Goal: Information Seeking & Learning: Learn about a topic

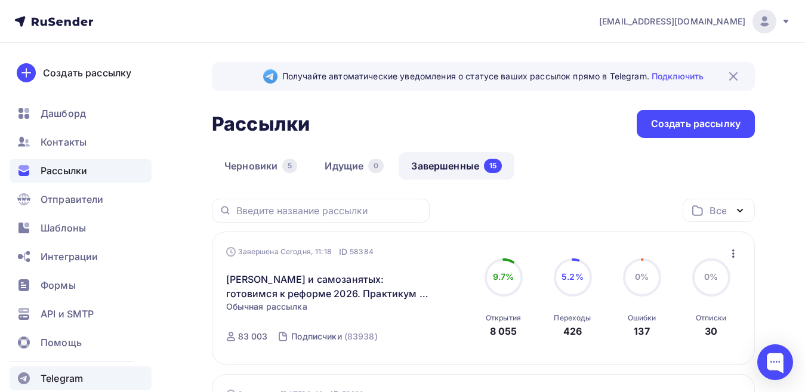
scroll to position [239, 0]
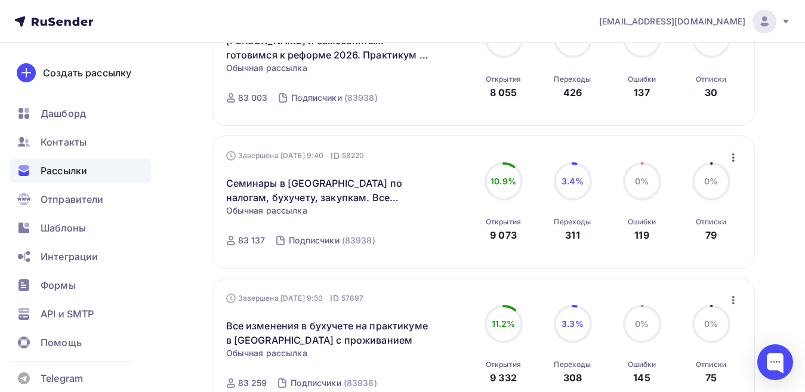
click at [72, 163] on div "Рассылки" at bounding box center [81, 171] width 142 height 24
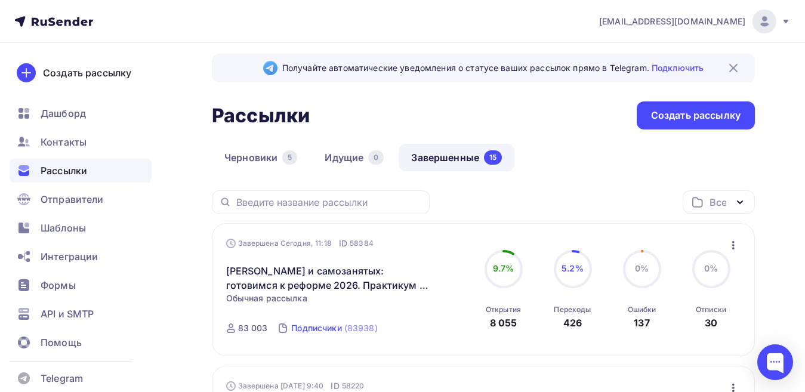
scroll to position [0, 0]
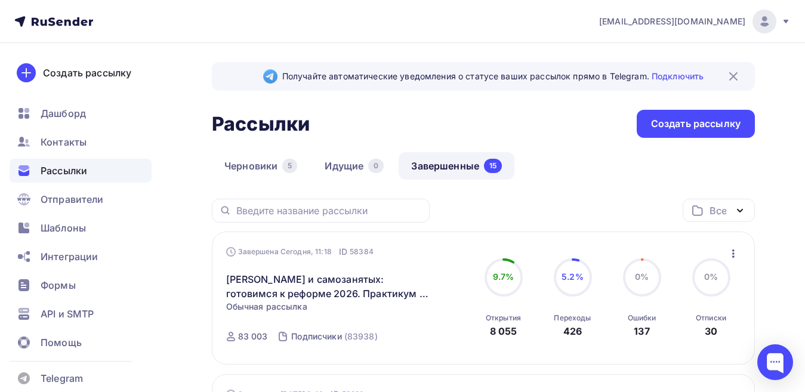
click at [72, 172] on span "Рассылки" at bounding box center [64, 170] width 47 height 14
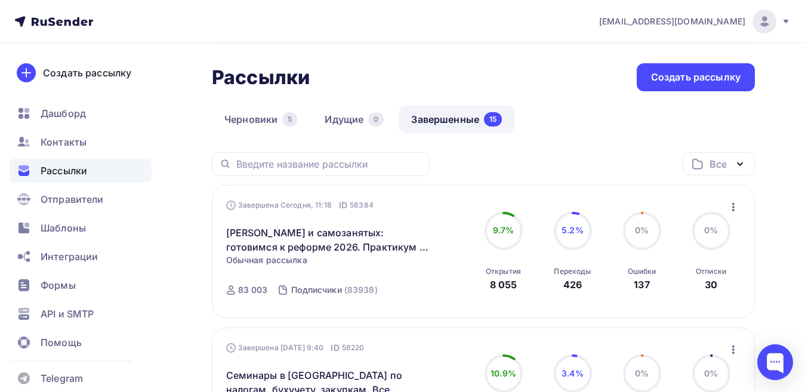
scroll to position [60, 0]
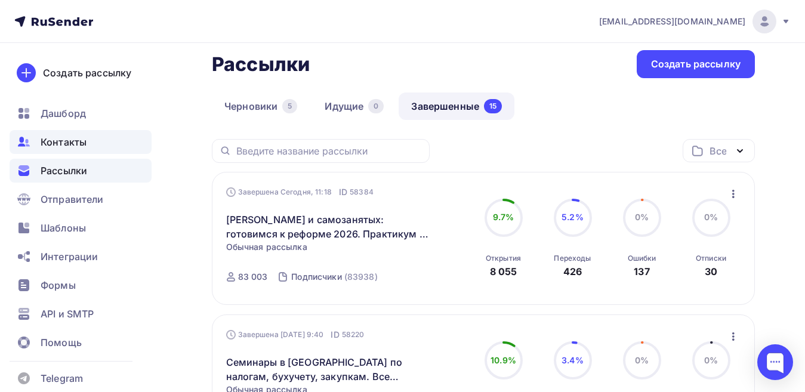
click at [73, 141] on span "Контакты" at bounding box center [64, 142] width 46 height 14
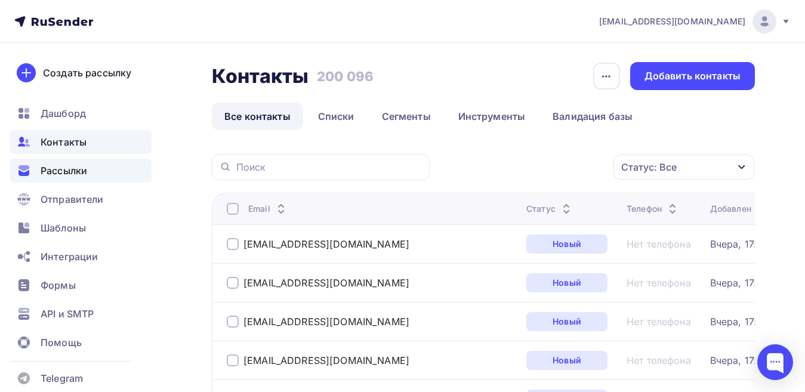
click at [73, 172] on span "Рассылки" at bounding box center [64, 170] width 47 height 14
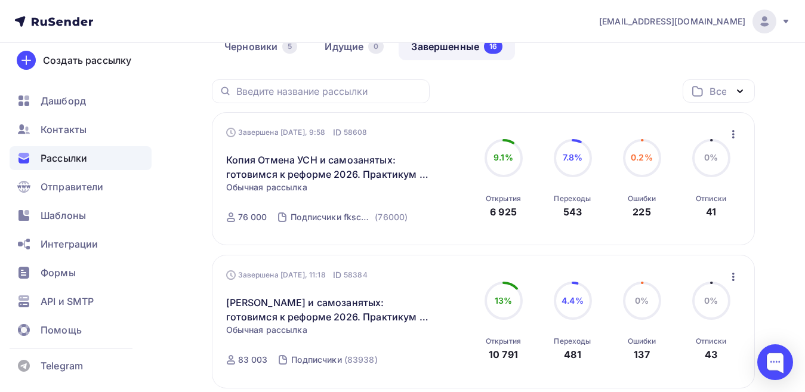
scroll to position [179, 0]
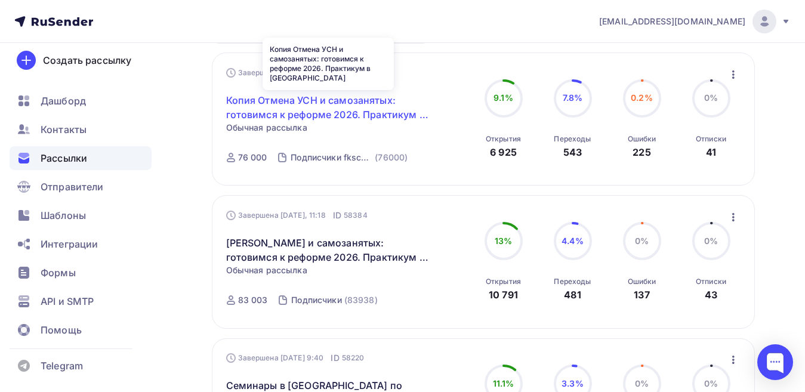
click at [337, 112] on link "Копия Отмена УСН и самозанятых: готовимся к реформе 2026. Практикум в [GEOGRAPH…" at bounding box center [328, 107] width 205 height 29
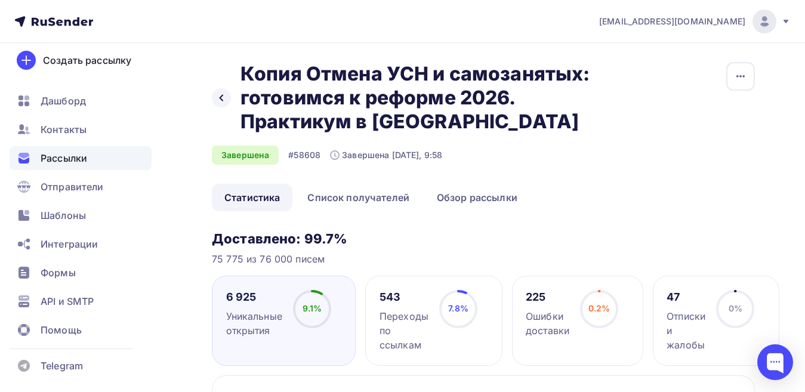
scroll to position [60, 0]
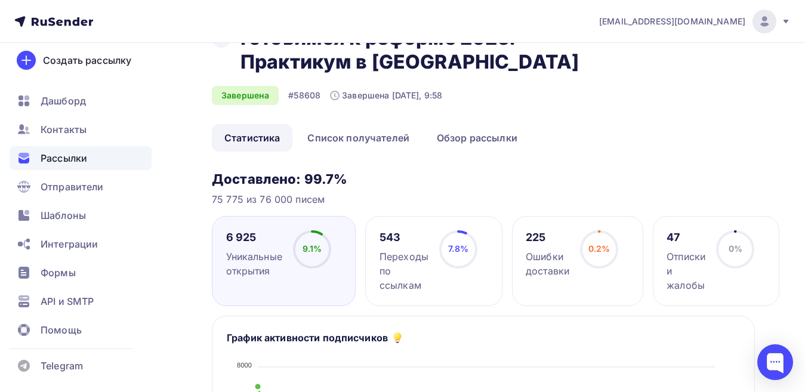
click at [72, 159] on span "Рассылки" at bounding box center [64, 158] width 47 height 14
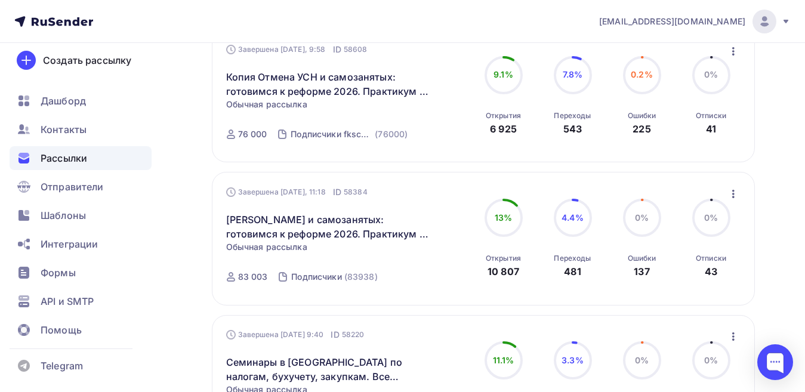
scroll to position [119, 0]
